Goal: Task Accomplishment & Management: Use online tool/utility

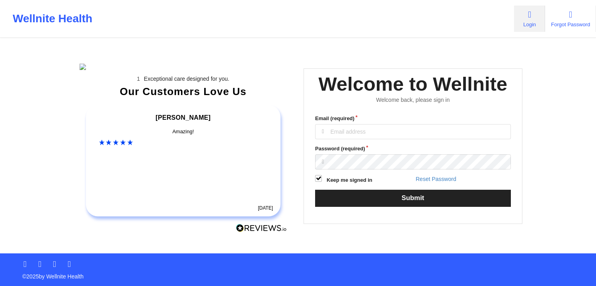
scroll to position [79, 0]
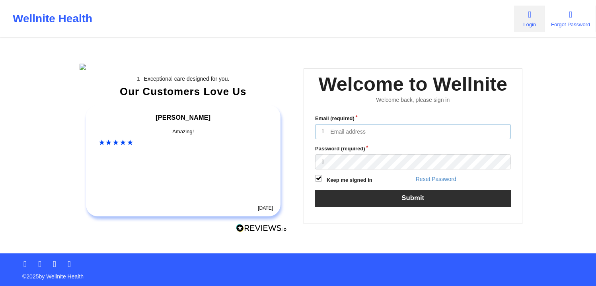
type input "[EMAIL_ADDRESS][DOMAIN_NAME]"
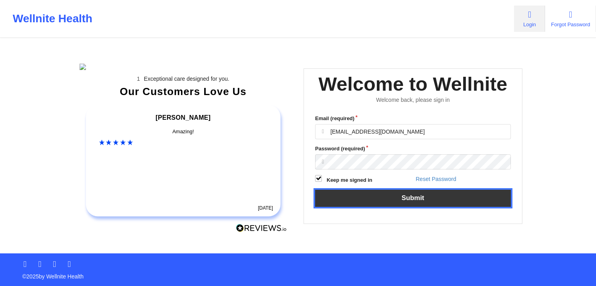
click at [416, 190] on button "Submit" at bounding box center [413, 198] width 196 height 17
click at [404, 190] on button "Submit" at bounding box center [413, 198] width 196 height 17
click at [421, 190] on button "Submit" at bounding box center [413, 198] width 196 height 17
click at [372, 190] on button "Submit" at bounding box center [413, 198] width 196 height 17
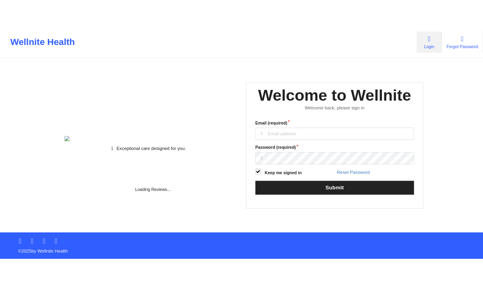
scroll to position [79, 0]
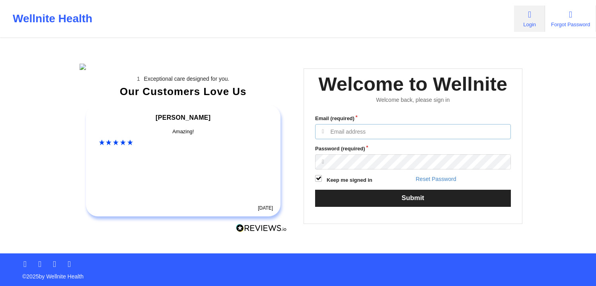
type input "[EMAIL_ADDRESS][DOMAIN_NAME]"
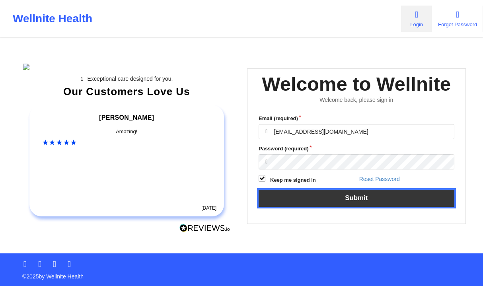
click at [392, 190] on button "Submit" at bounding box center [357, 198] width 196 height 17
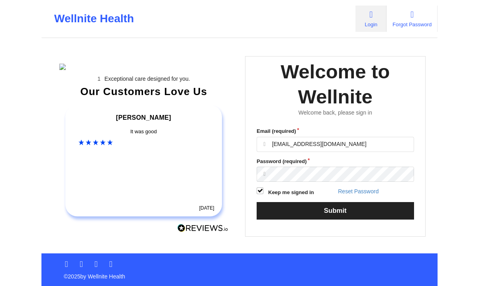
scroll to position [35, 0]
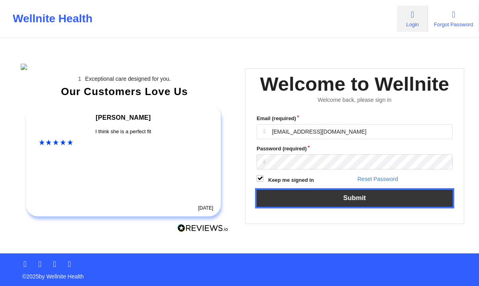
click at [369, 207] on button "Submit" at bounding box center [354, 198] width 196 height 17
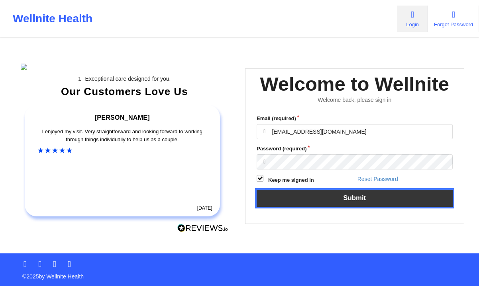
click at [368, 207] on button "Submit" at bounding box center [354, 198] width 196 height 17
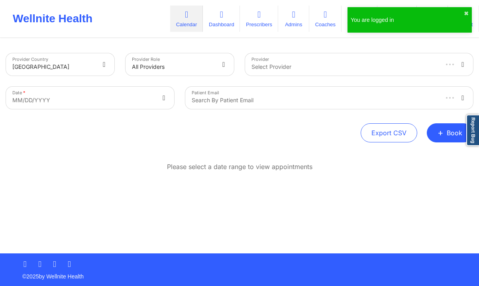
click at [150, 93] on body "You are logged in ✖︎ Wellnite Health Calendar Dashboard Prescribers Admins Coac…" at bounding box center [239, 143] width 479 height 286
select select "2025-8"
select select "2025-9"
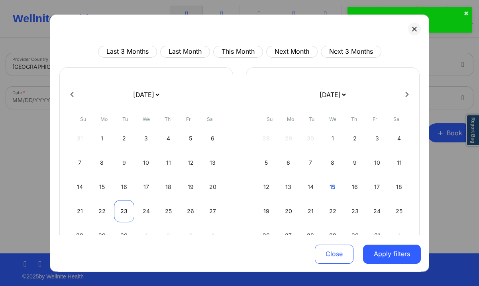
click at [127, 211] on div "23" at bounding box center [124, 211] width 20 height 22
select select "2025-8"
select select "2025-9"
select select "2025-8"
select select "2025-9"
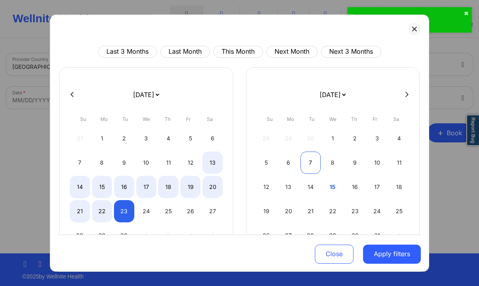
select select "2025-8"
select select "2025-9"
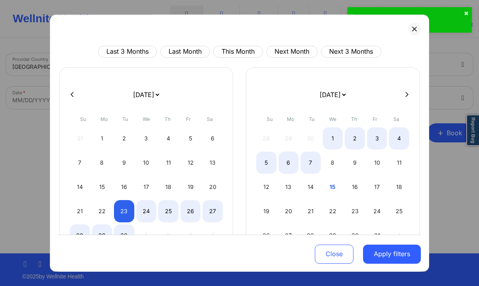
select select "2025-8"
select select "2025-9"
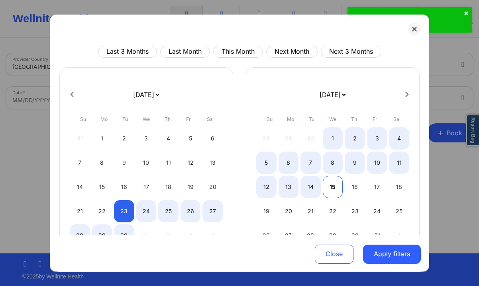
select select "2025-8"
select select "2025-9"
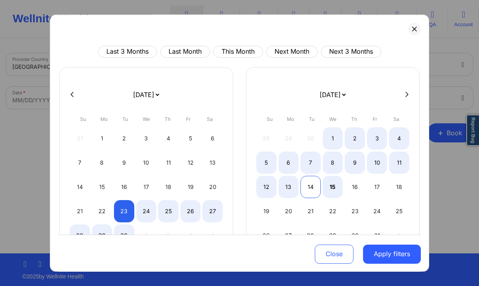
select select "2025-8"
select select "2025-9"
select select "2025-8"
select select "2025-9"
click at [332, 185] on div "15" at bounding box center [332, 187] width 20 height 22
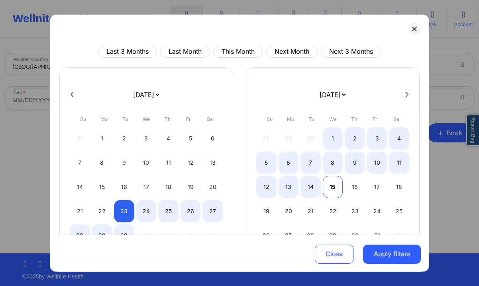
select select "2025-8"
select select "2025-9"
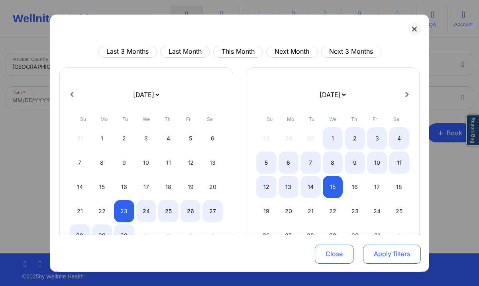
click at [384, 253] on button "Apply filters" at bounding box center [392, 253] width 58 height 19
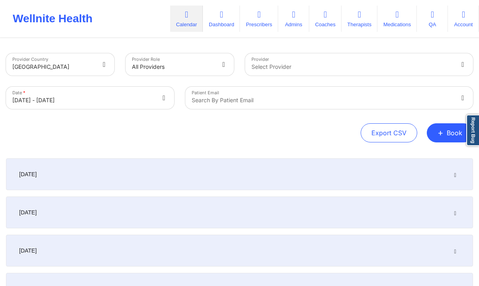
click at [404, 172] on div "[DATE]" at bounding box center [239, 174] width 467 height 32
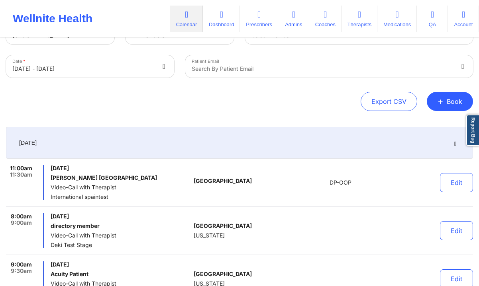
scroll to position [41, 0]
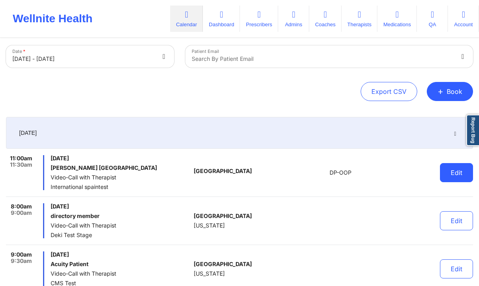
click at [455, 170] on button "Edit" at bounding box center [456, 172] width 33 height 19
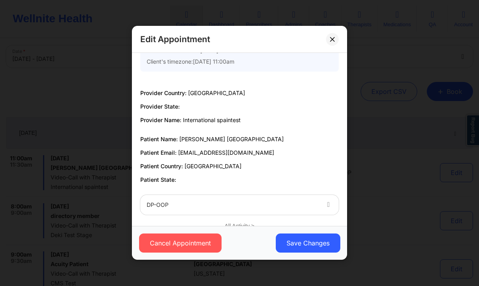
scroll to position [65, 0]
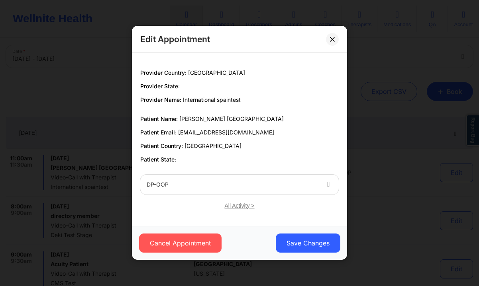
click at [239, 207] on div "All Activity >" at bounding box center [239, 207] width 198 height 12
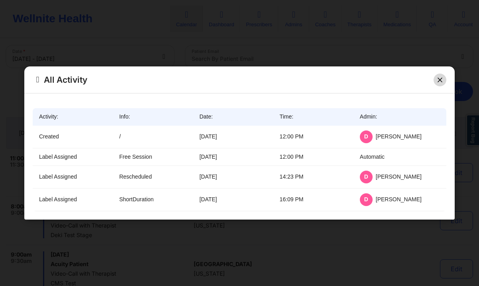
click at [436, 80] on button at bounding box center [439, 79] width 13 height 13
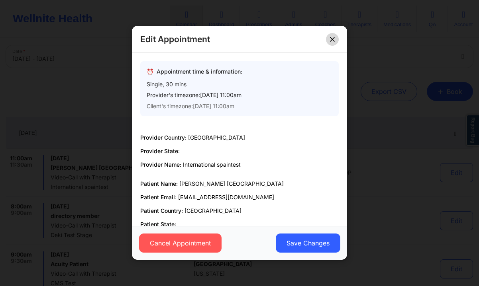
click at [332, 41] on icon at bounding box center [332, 39] width 5 height 5
